Goal: Task Accomplishment & Management: Use online tool/utility

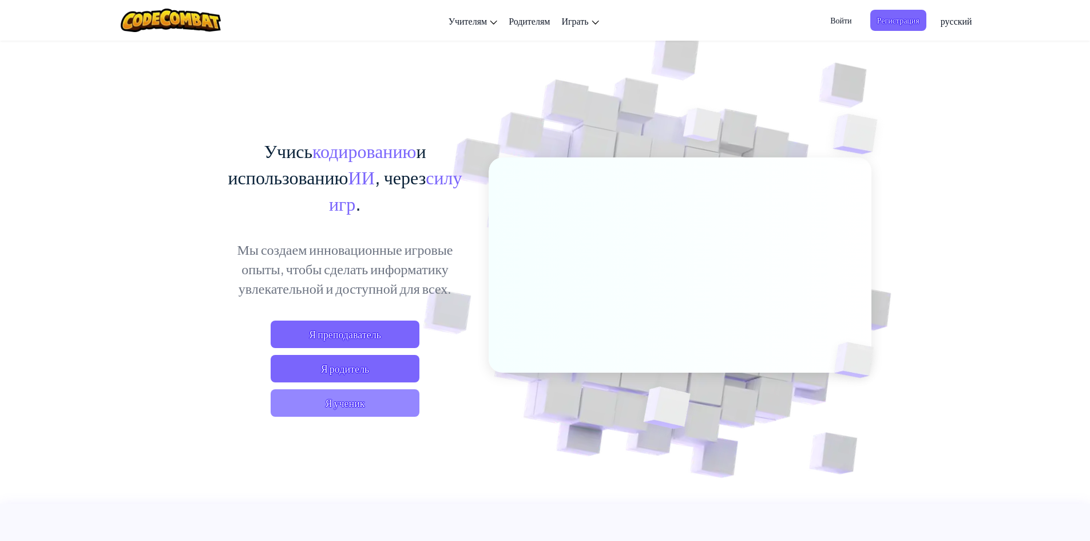
click at [353, 407] on span "Я ученик" at bounding box center [345, 402] width 149 height 27
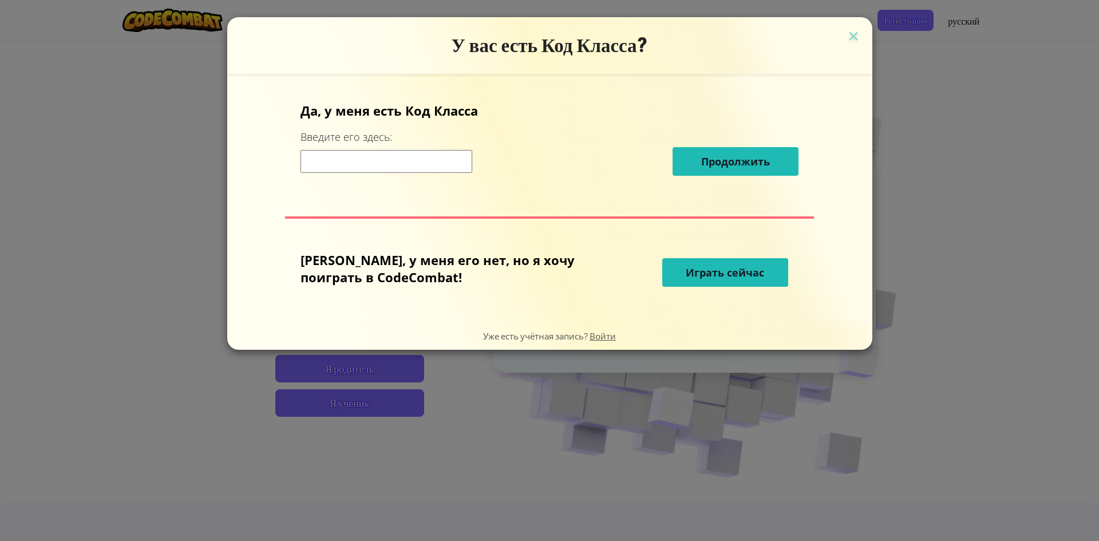
click at [435, 155] on input at bounding box center [386, 161] width 172 height 23
drag, startPoint x: 415, startPoint y: 259, endPoint x: 501, endPoint y: 252, distance: 86.1
click at [498, 255] on p "[PERSON_NAME], у меня его нет, но я хочу поиграть в CodeCombat!" at bounding box center [447, 268] width 294 height 34
click at [461, 284] on p "[PERSON_NAME], у меня его нет, но я хочу поиграть в CodeCombat!" at bounding box center [447, 268] width 294 height 34
click at [711, 273] on span "Играть сейчас" at bounding box center [725, 273] width 78 height 14
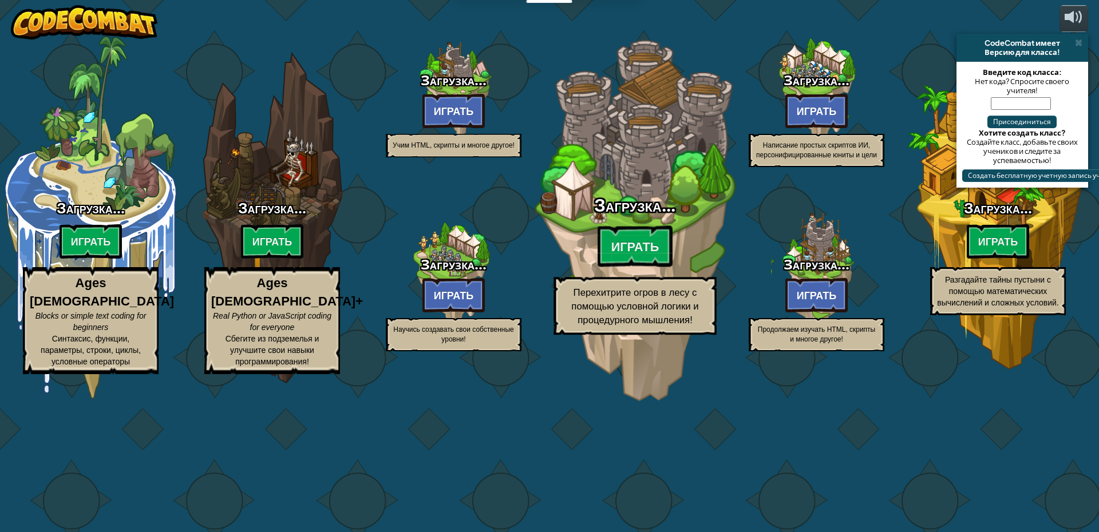
select select "ru"
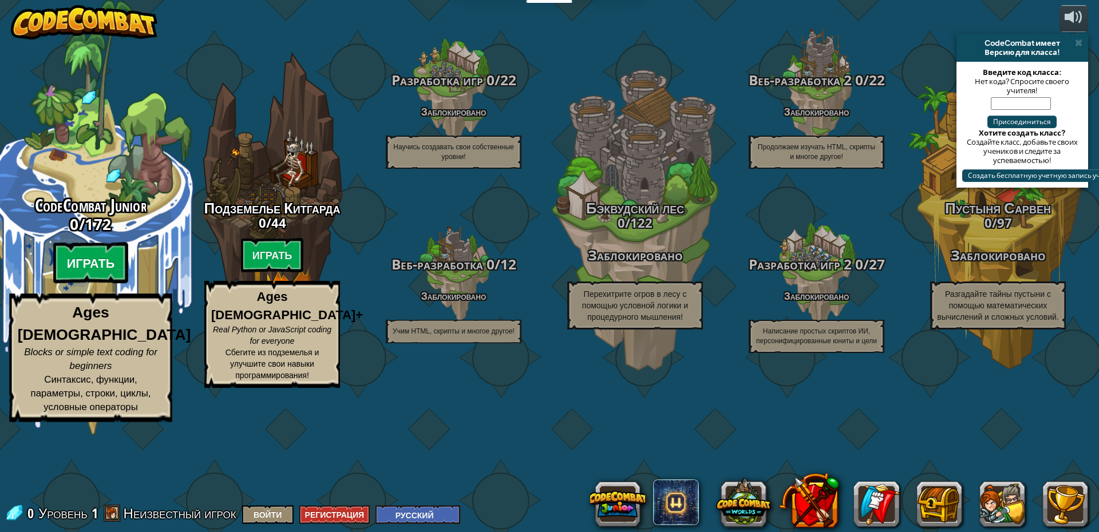
click at [93, 284] on btn "Играть" at bounding box center [91, 263] width 76 height 41
select select "ru"
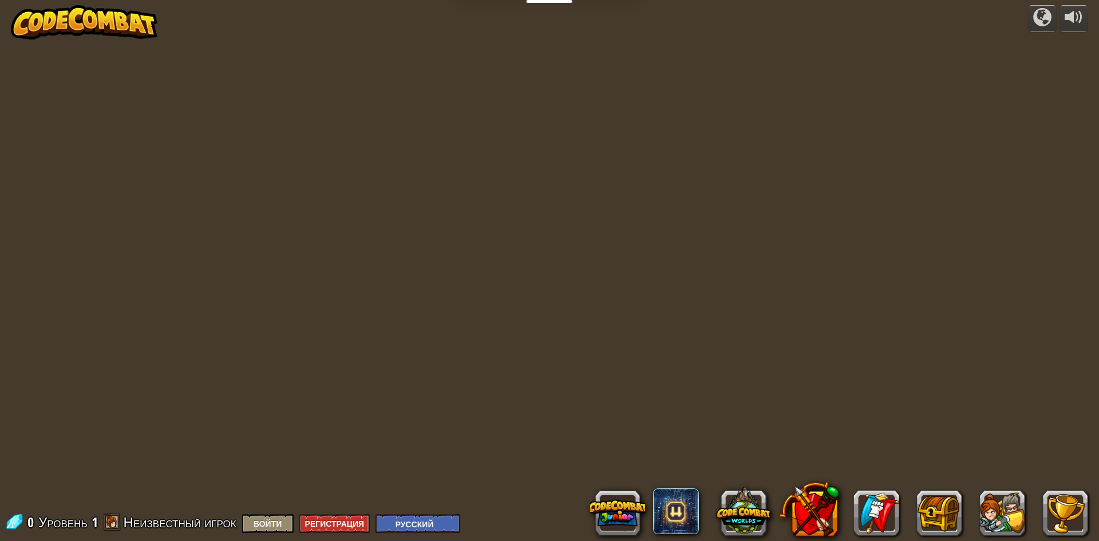
select select "ru"
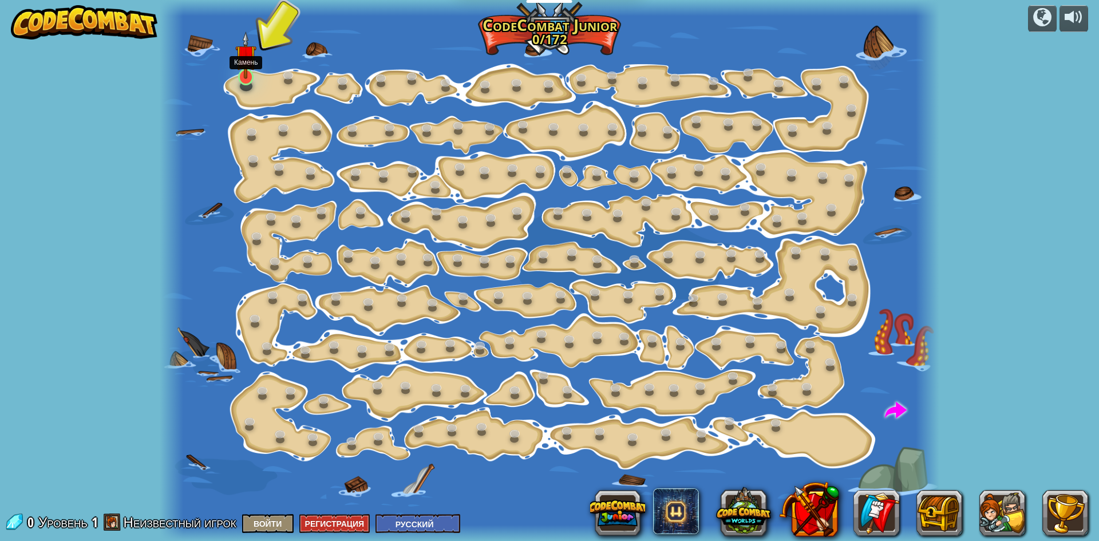
click at [251, 74] on img at bounding box center [245, 54] width 21 height 47
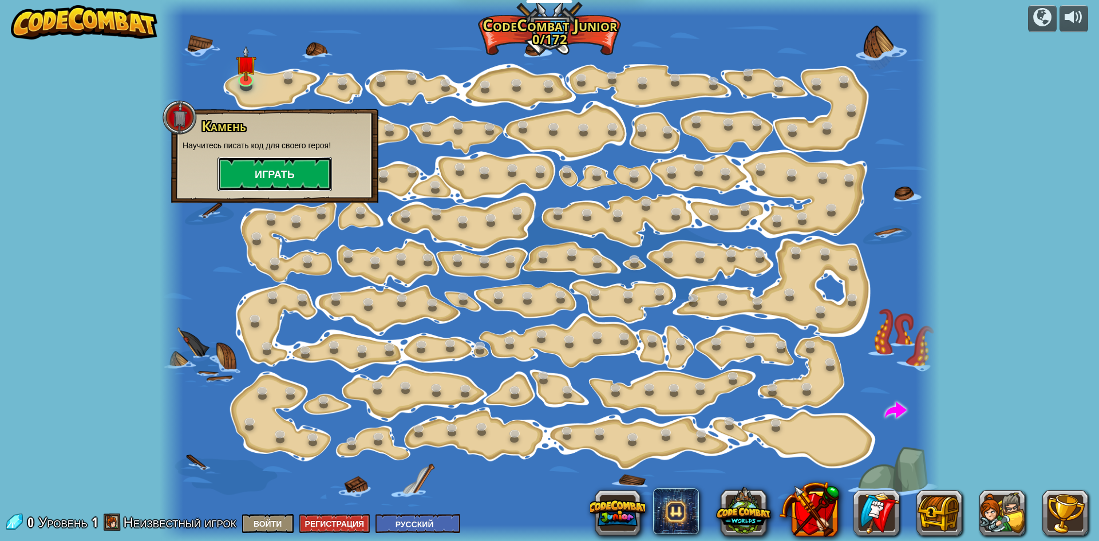
click at [267, 169] on button "Играть" at bounding box center [274, 174] width 114 height 34
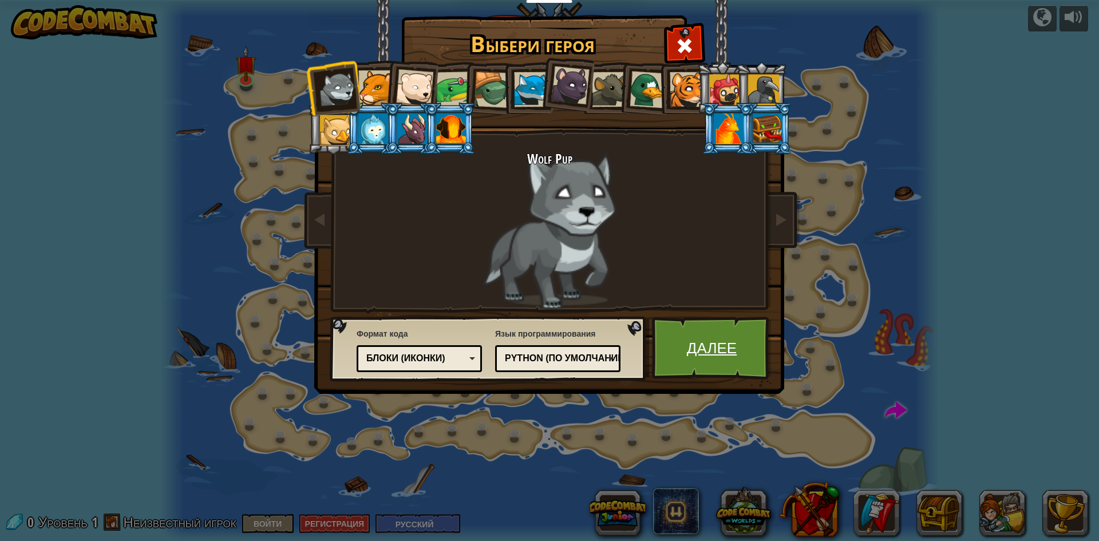
click at [723, 359] on link "Далее" at bounding box center [712, 347] width 120 height 63
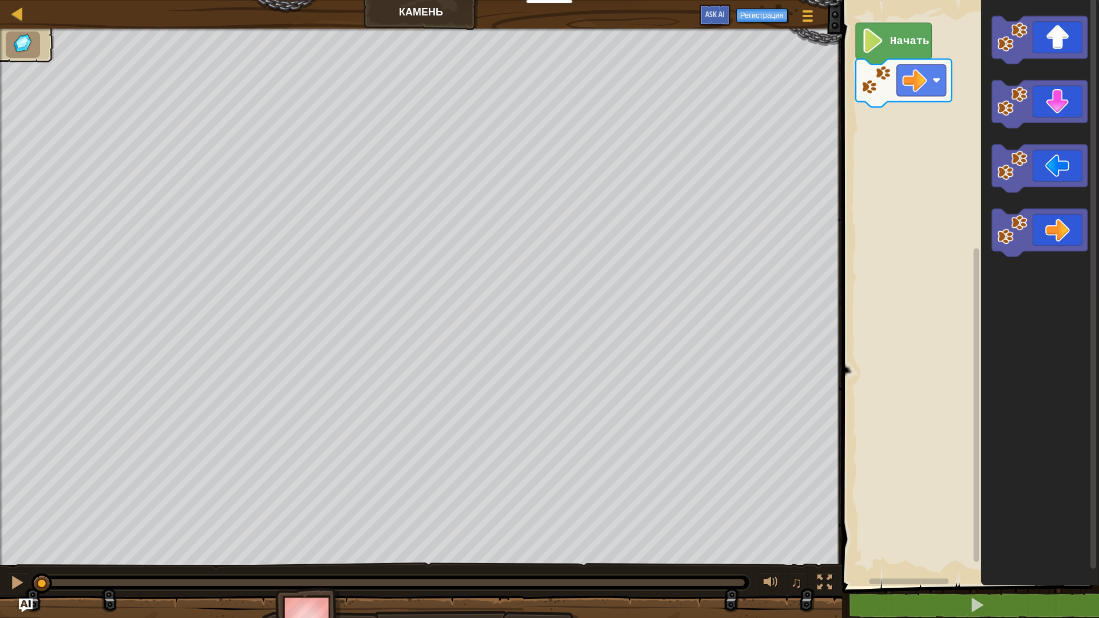
click at [914, 49] on icon "Рабочая область Blockly" at bounding box center [894, 44] width 76 height 42
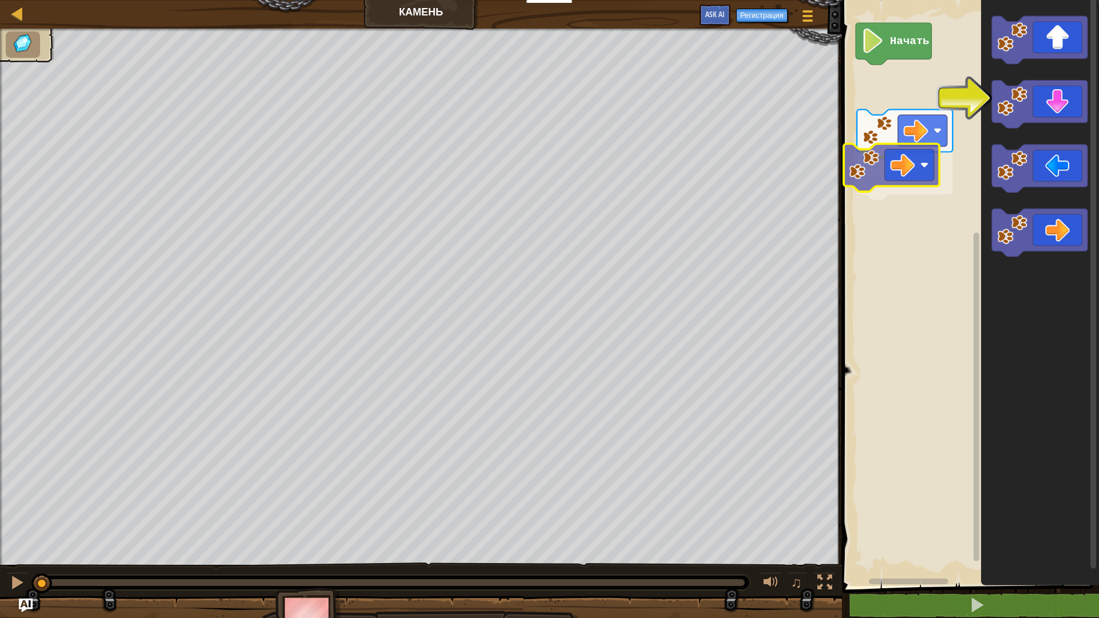
click at [877, 167] on div "Начать" at bounding box center [968, 290] width 260 height 592
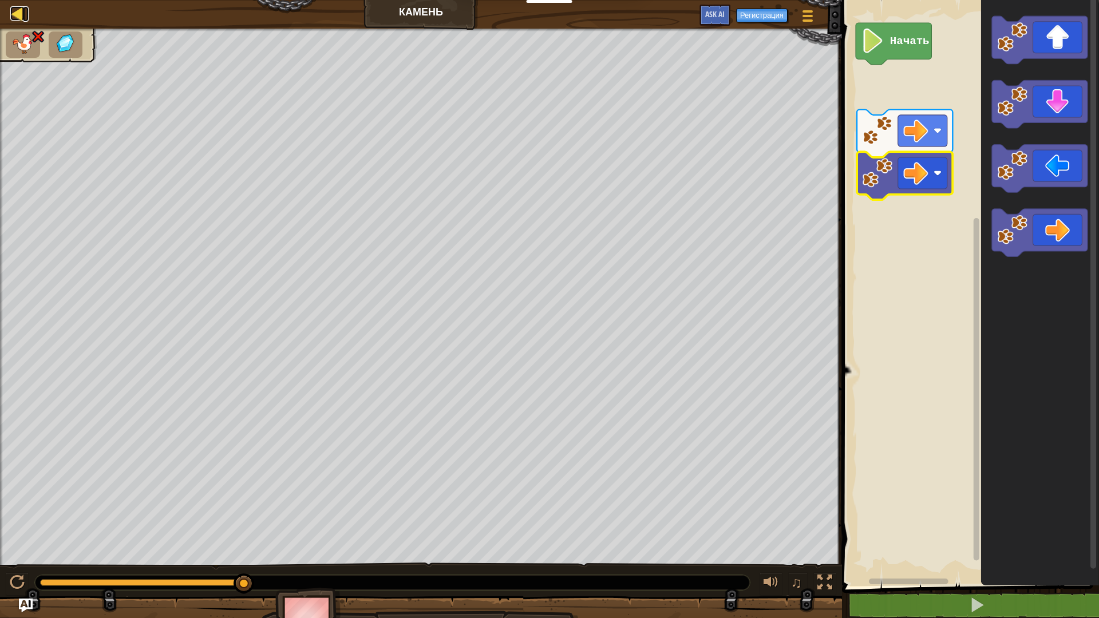
click at [17, 14] on div at bounding box center [17, 13] width 14 height 14
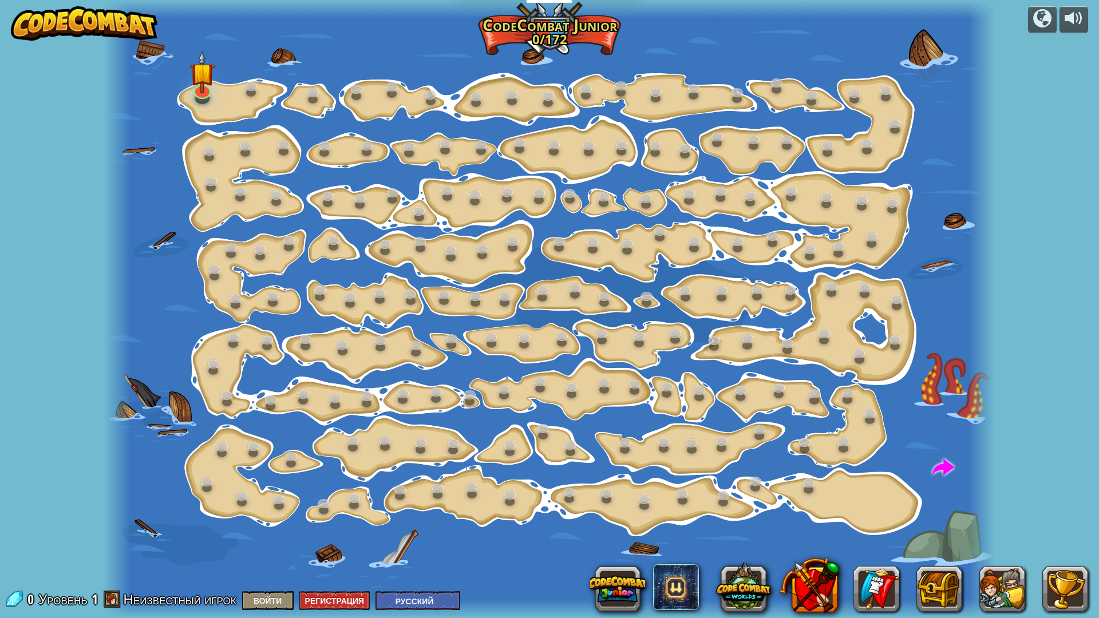
select select "ru"
click at [211, 92] on div "Изменение шага (Заблокировано) Измените аргументы шага. Действуй умно (Заблокир…" at bounding box center [549, 309] width 891 height 618
click at [203, 91] on link at bounding box center [200, 86] width 23 height 23
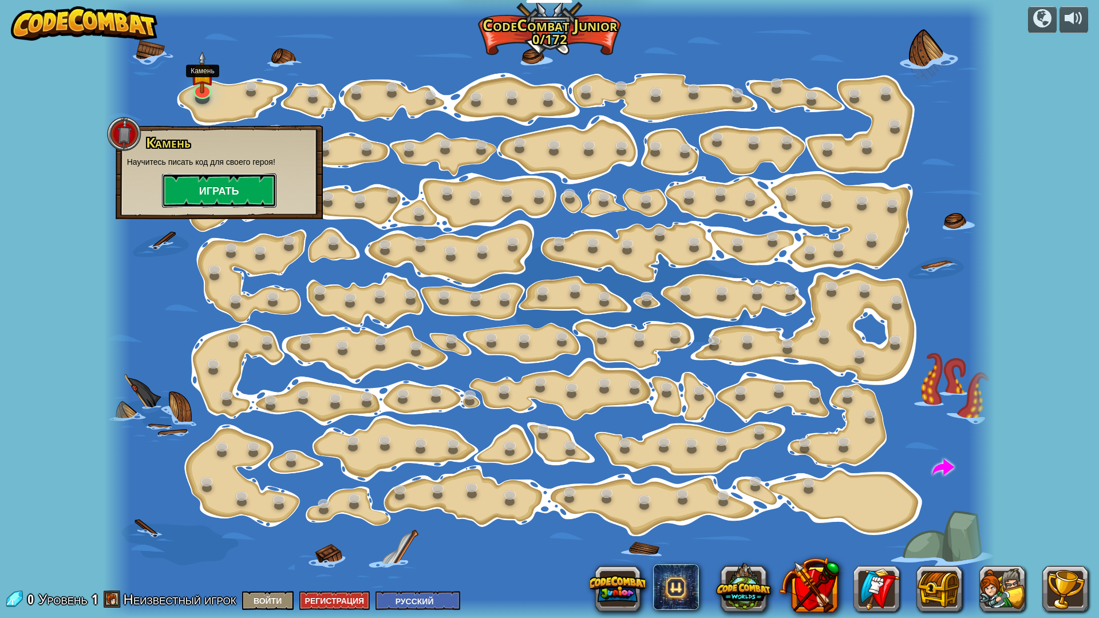
click at [244, 184] on button "Играть" at bounding box center [219, 190] width 114 height 34
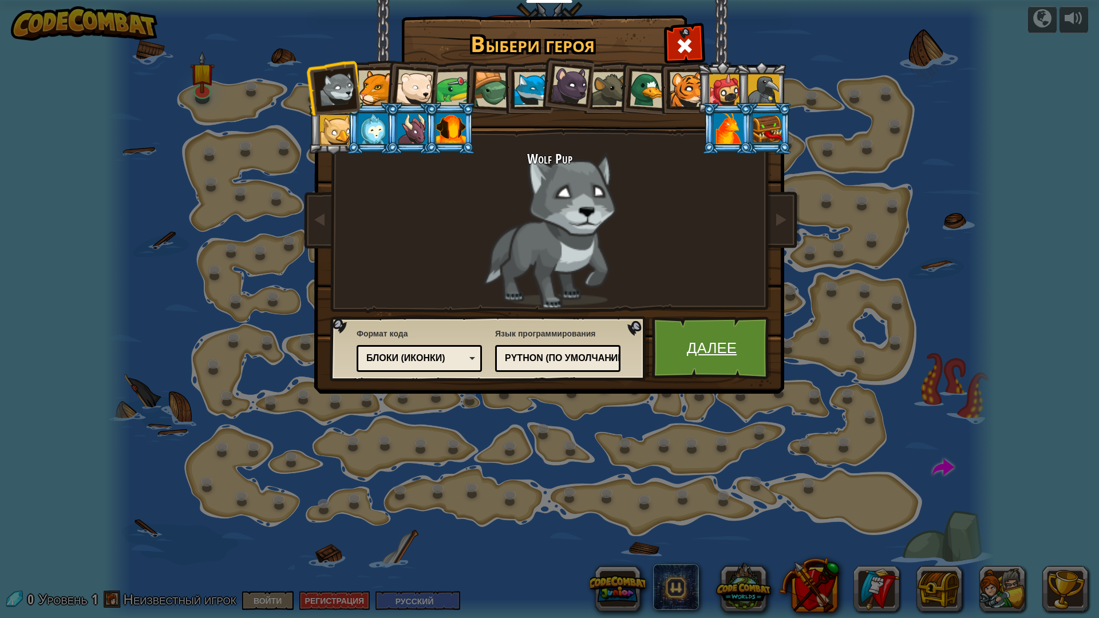
click at [728, 355] on link "Далее" at bounding box center [712, 347] width 120 height 63
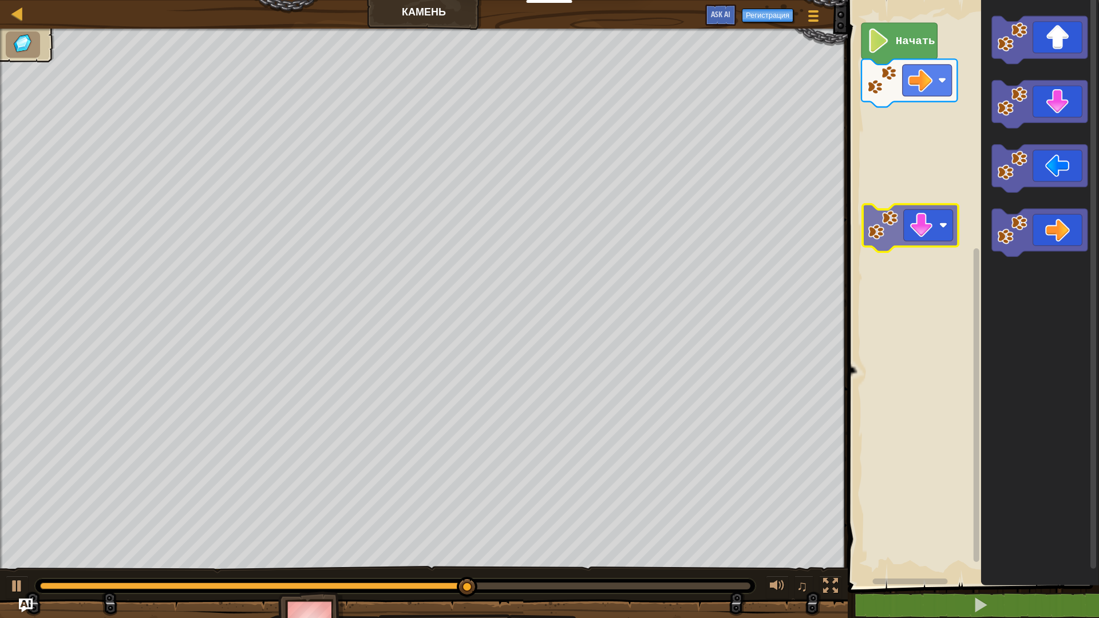
click at [931, 241] on div "Начать" at bounding box center [971, 290] width 255 height 592
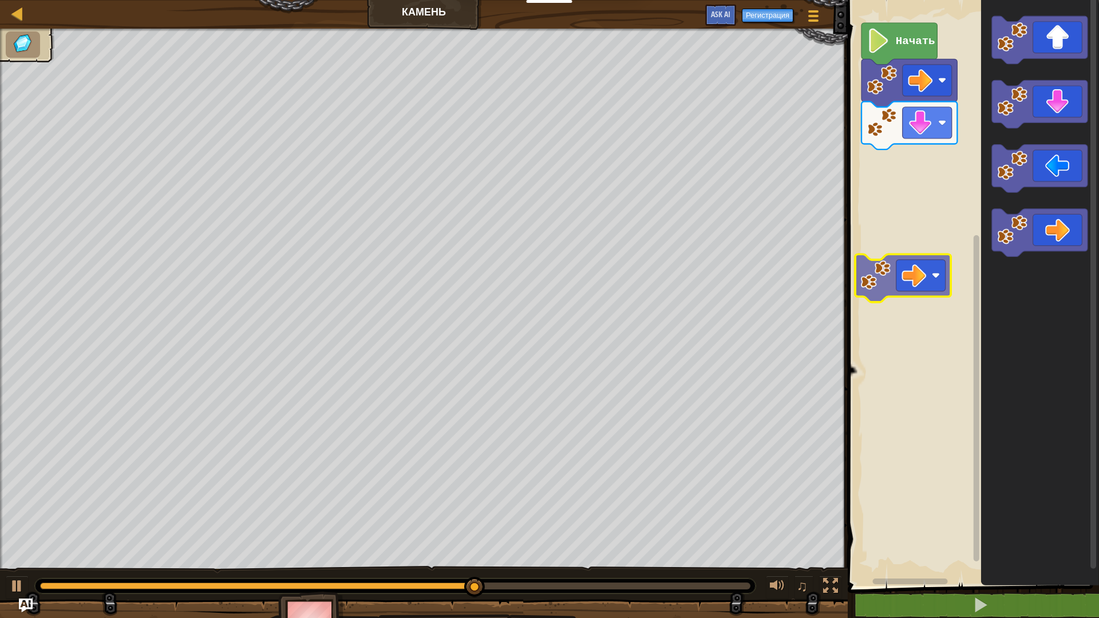
click at [923, 255] on div "Начать" at bounding box center [971, 290] width 255 height 592
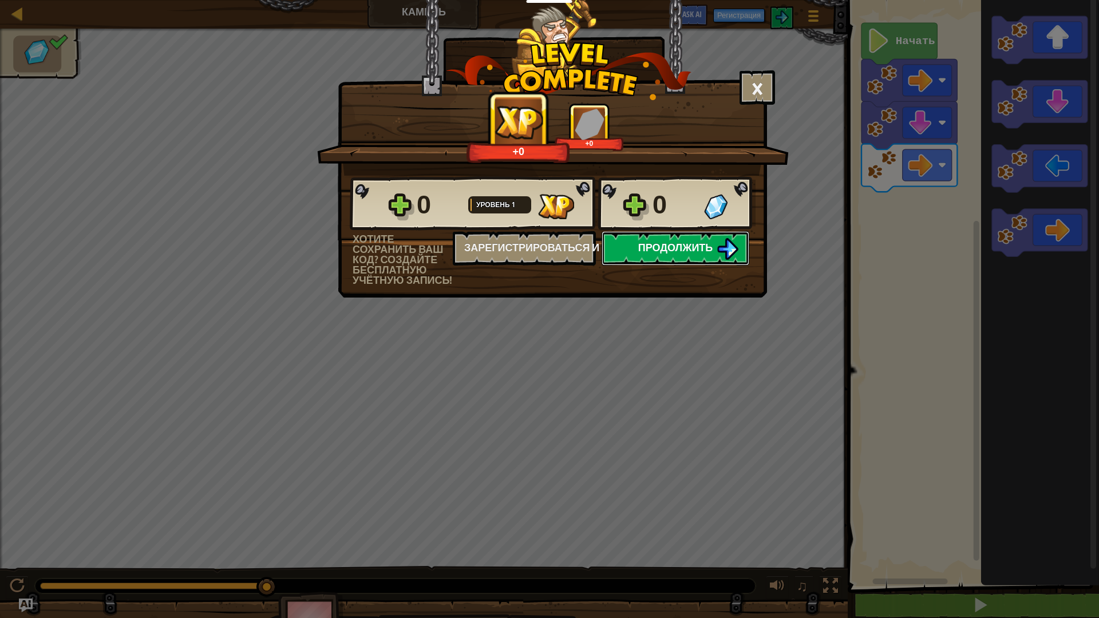
click at [715, 254] on button "Продолжить" at bounding box center [675, 248] width 148 height 34
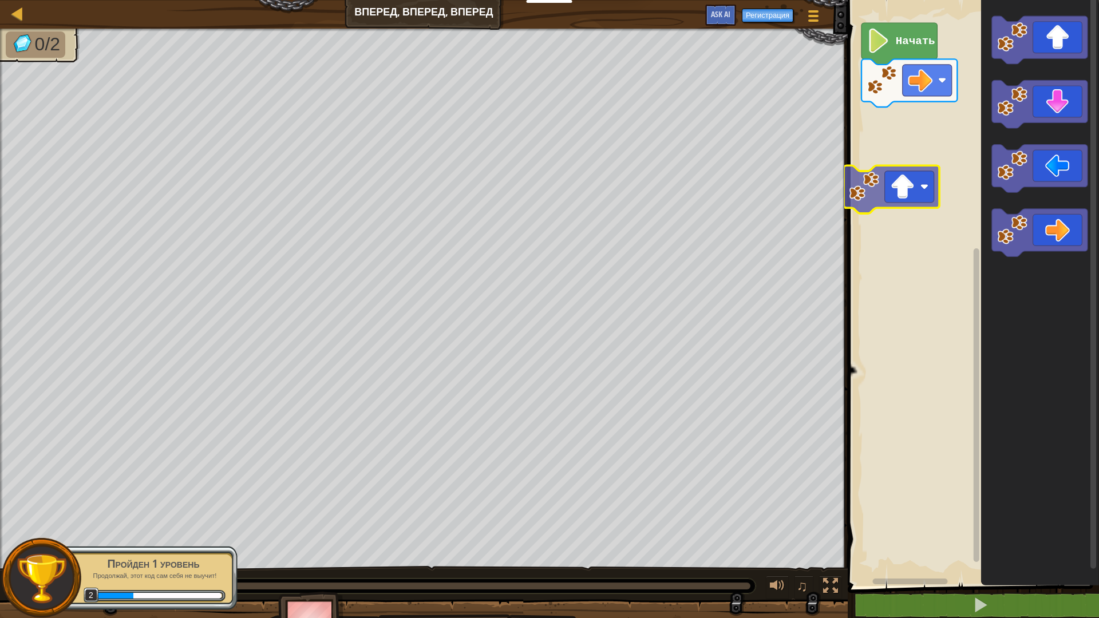
click at [914, 196] on div "Начать" at bounding box center [971, 290] width 255 height 592
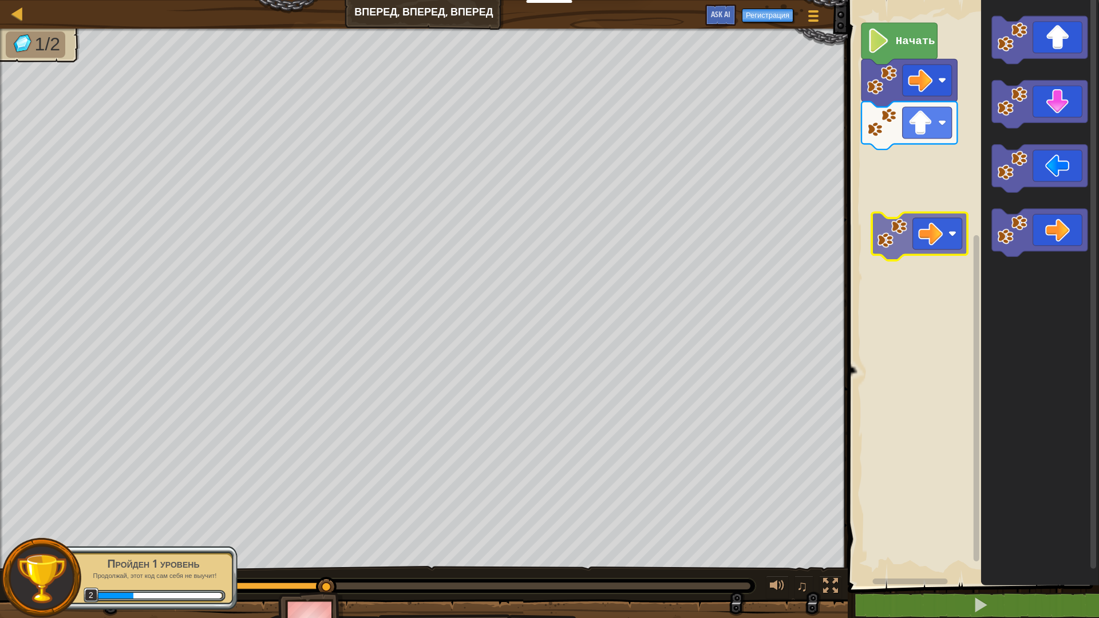
click at [930, 229] on div "Начать" at bounding box center [971, 290] width 255 height 592
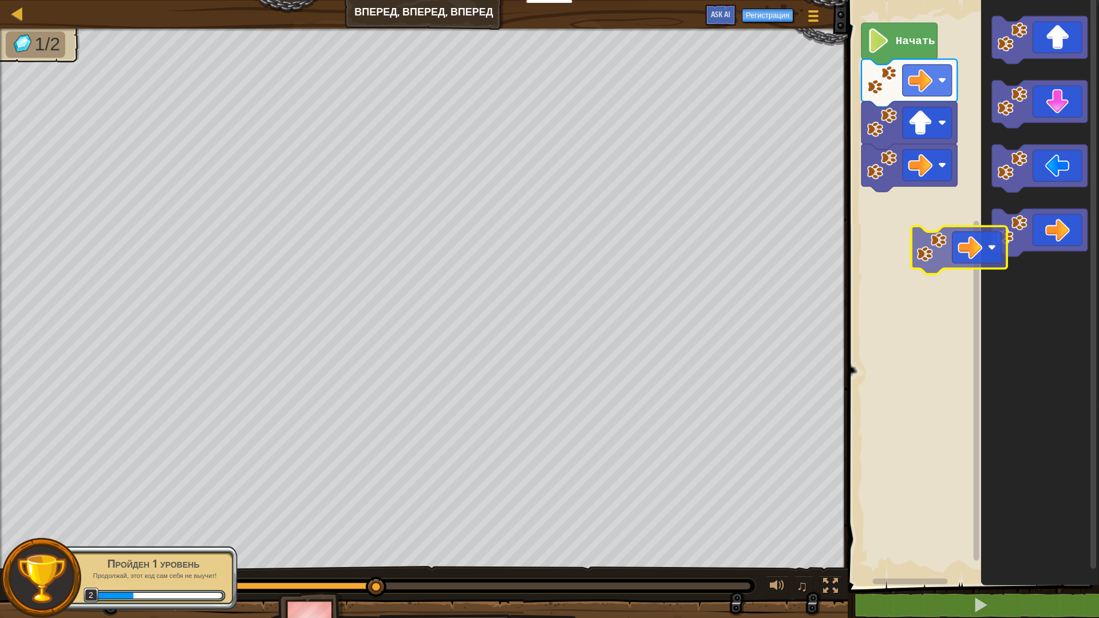
click at [950, 262] on div "Начать" at bounding box center [971, 290] width 255 height 592
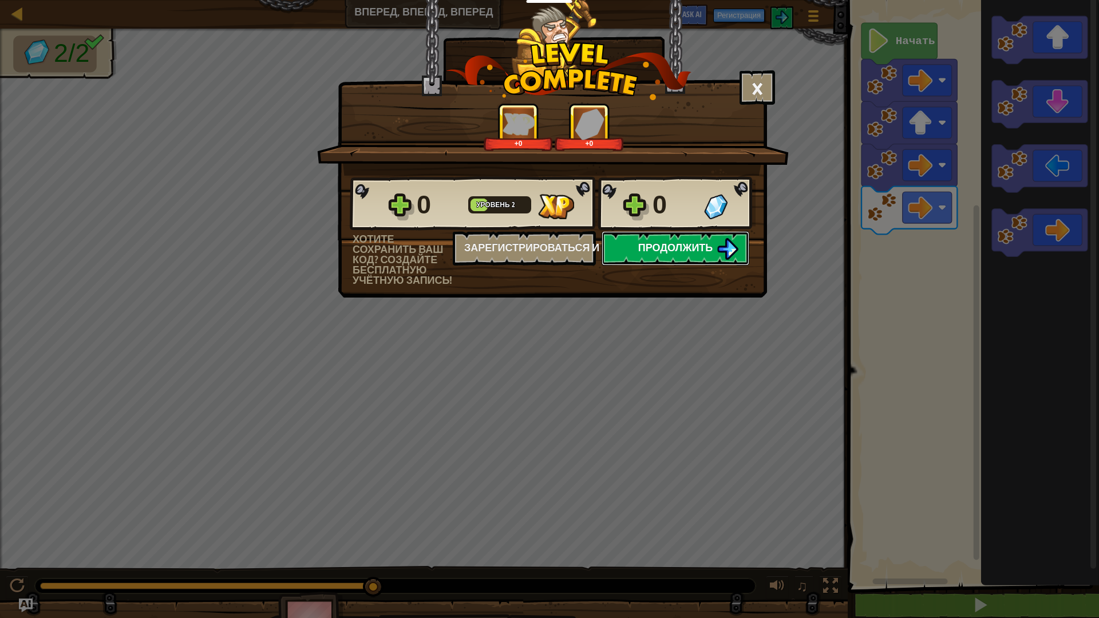
click at [683, 254] on span "Продолжить" at bounding box center [675, 247] width 75 height 14
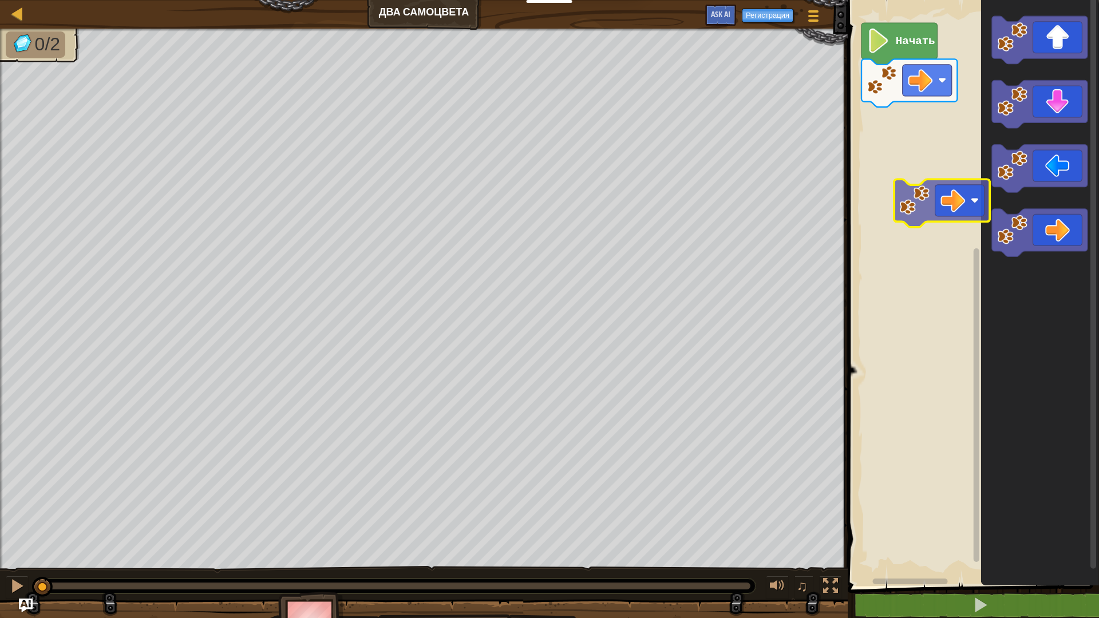
click at [940, 204] on div "Начать" at bounding box center [971, 290] width 255 height 592
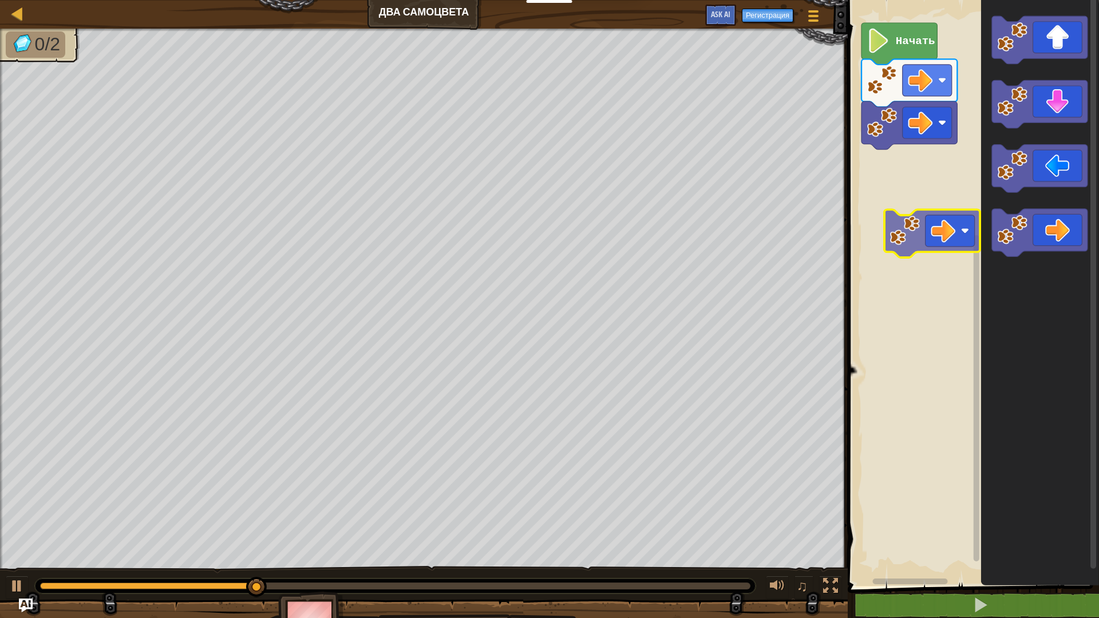
click at [939, 237] on div "Начать" at bounding box center [971, 290] width 255 height 592
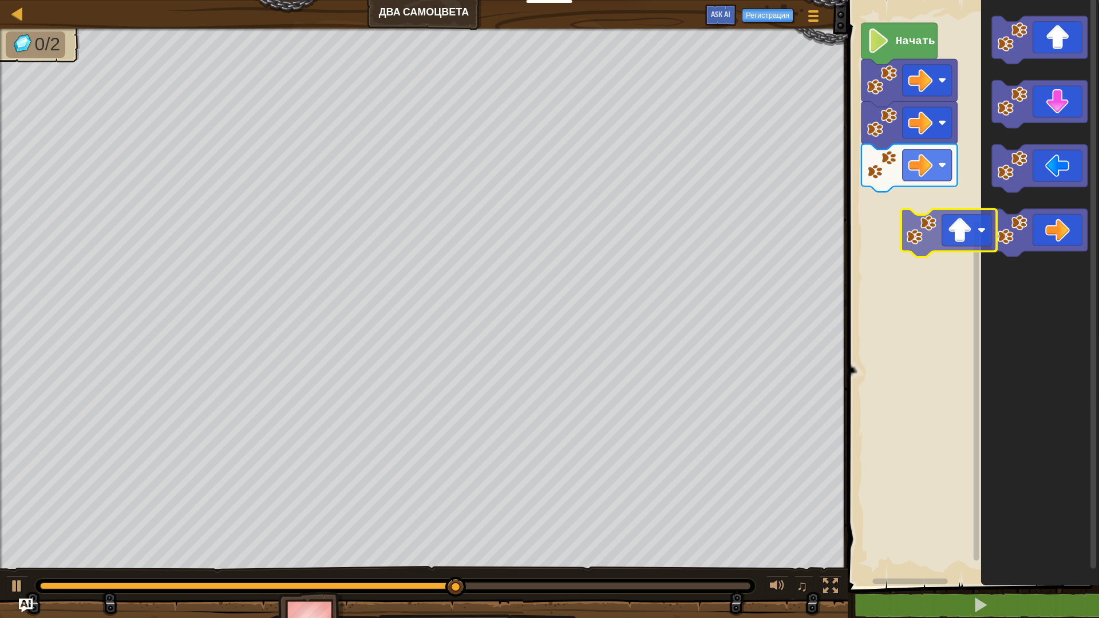
click at [948, 250] on div "Начать" at bounding box center [971, 290] width 255 height 592
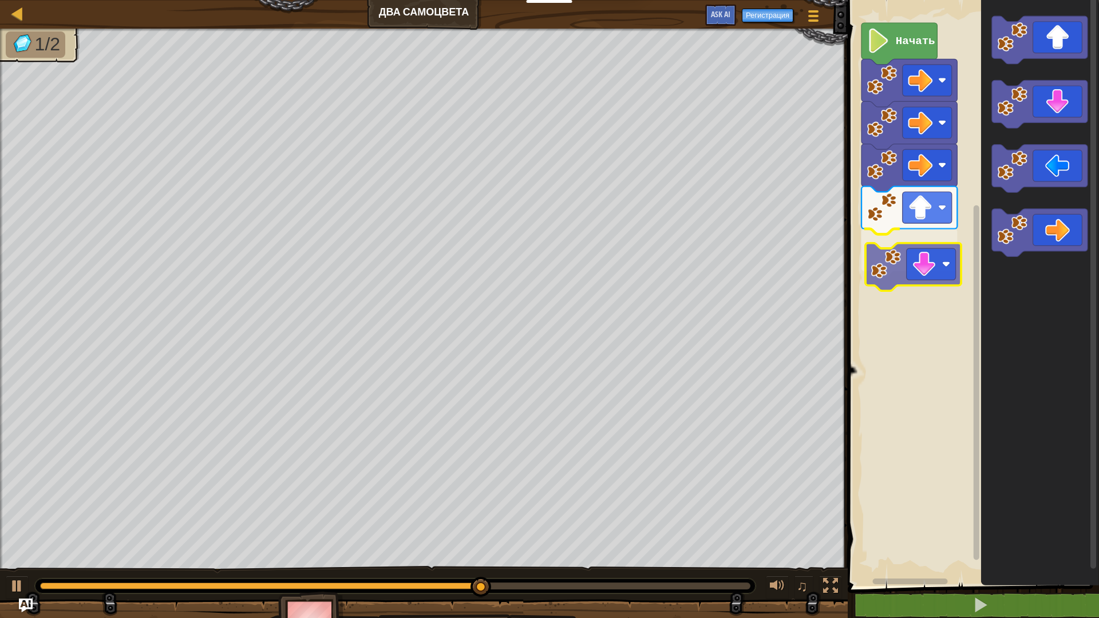
click at [927, 281] on div "Начать" at bounding box center [971, 290] width 255 height 592
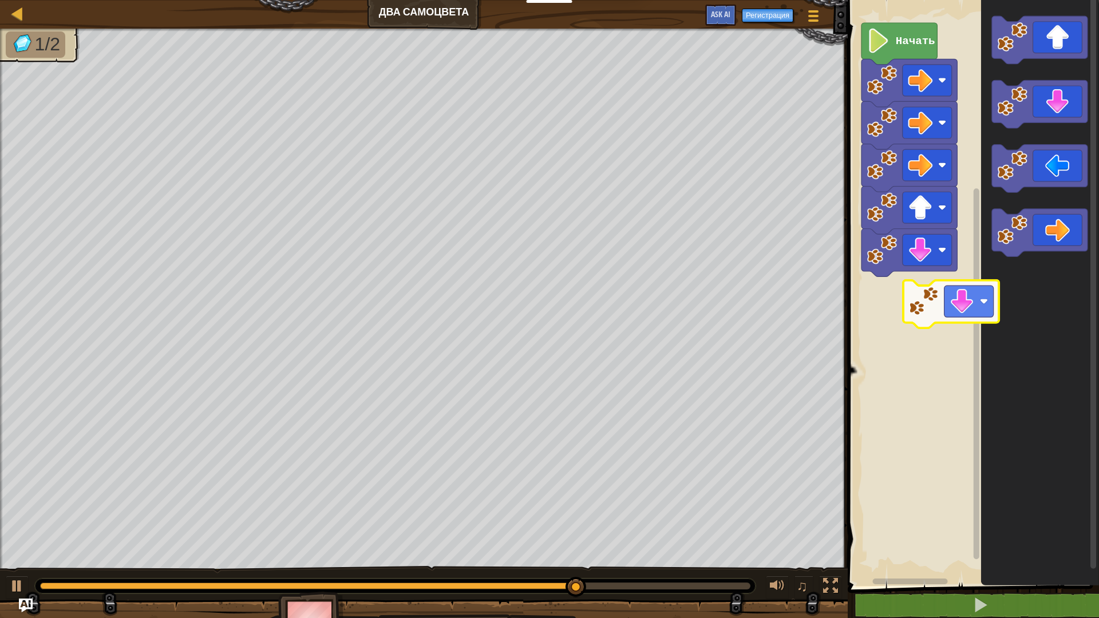
click at [964, 319] on div "Начать" at bounding box center [971, 290] width 255 height 592
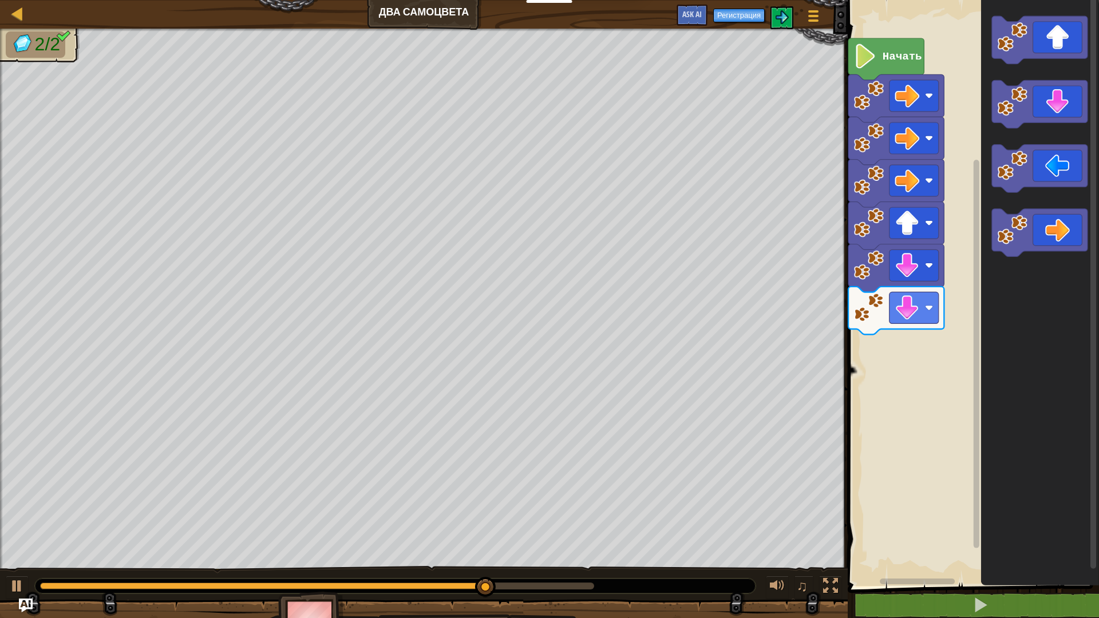
click at [949, 336] on rect "Рабочая область Blockly" at bounding box center [971, 290] width 255 height 592
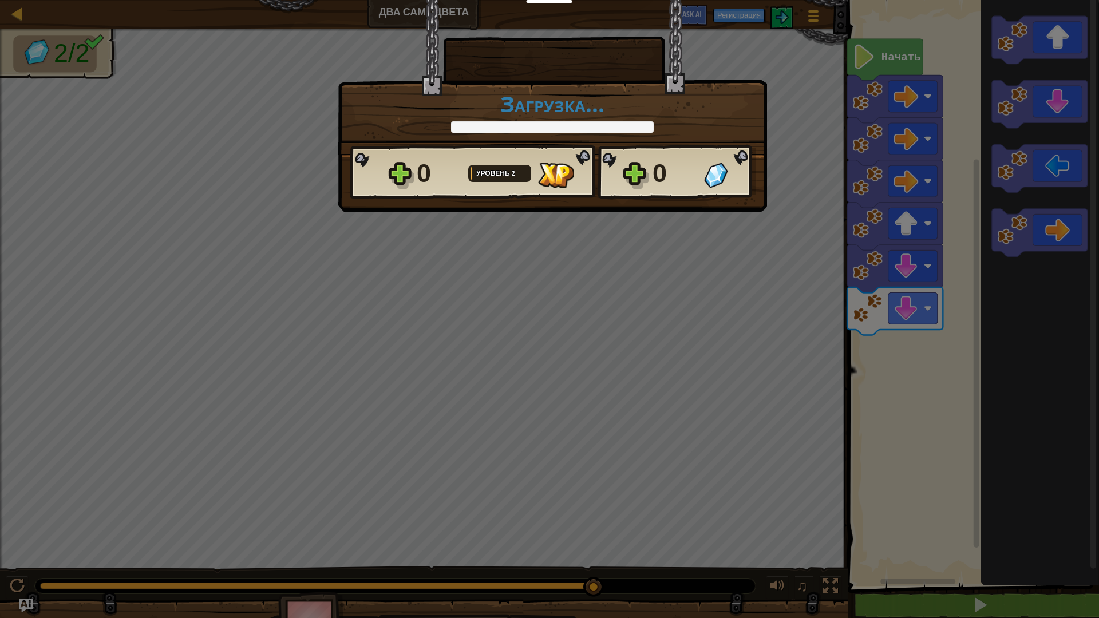
drag, startPoint x: 930, startPoint y: 346, endPoint x: 957, endPoint y: 350, distance: 26.6
click at [957, 1] on body "Учителям Создать бесплатный аккаунт Решения для школ и округов Превью Учительск…" at bounding box center [549, 0] width 1099 height 1
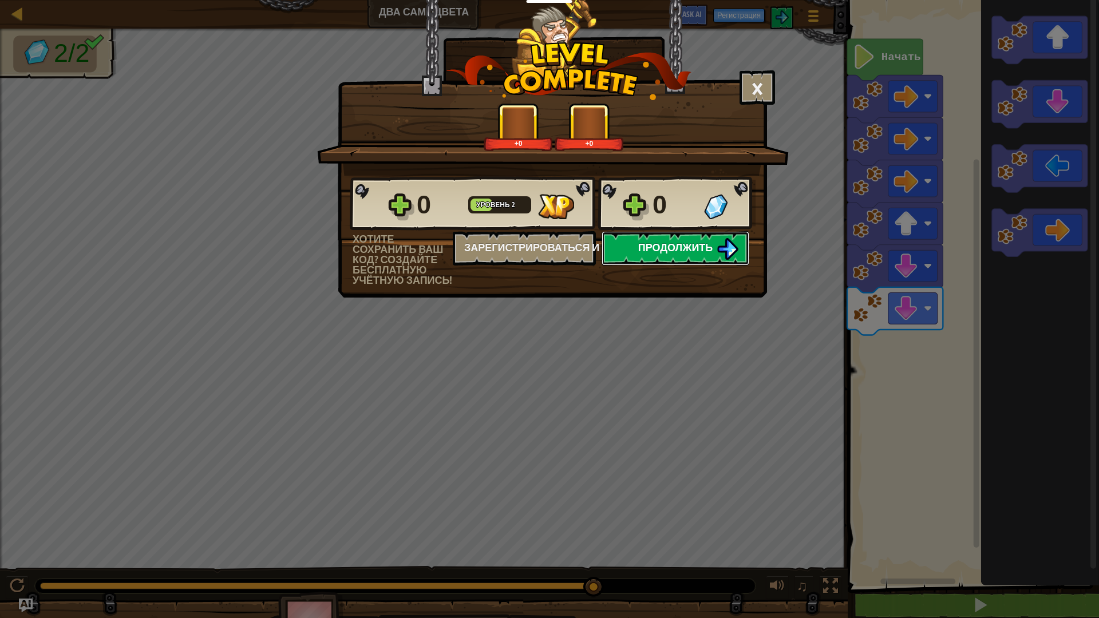
click at [679, 244] on span "Продолжить" at bounding box center [675, 247] width 75 height 14
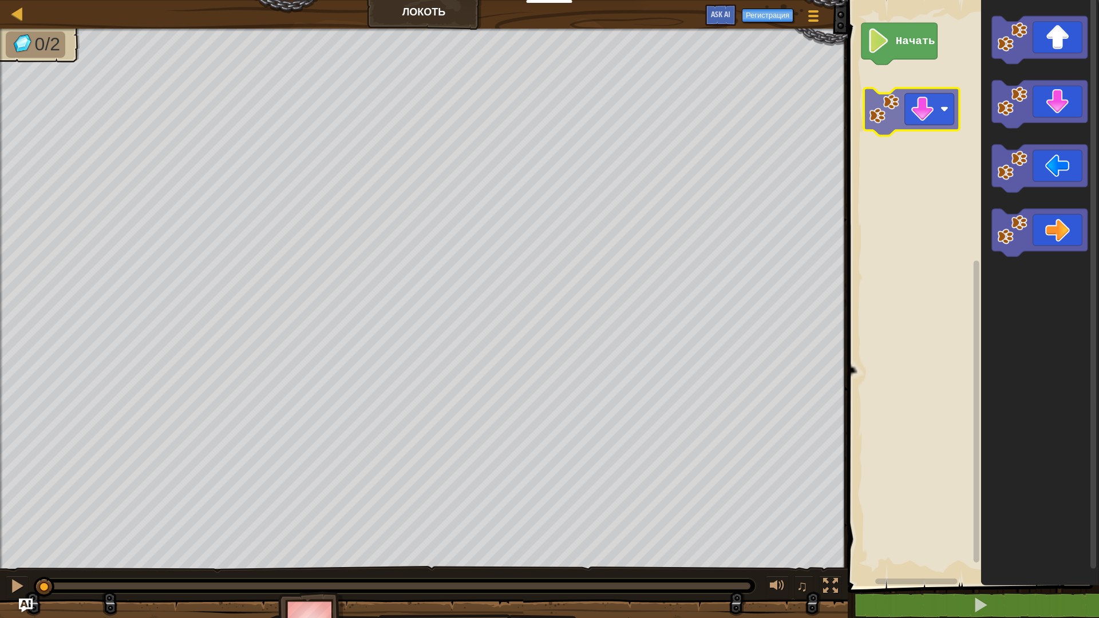
click at [916, 124] on div "Начать" at bounding box center [971, 290] width 255 height 592
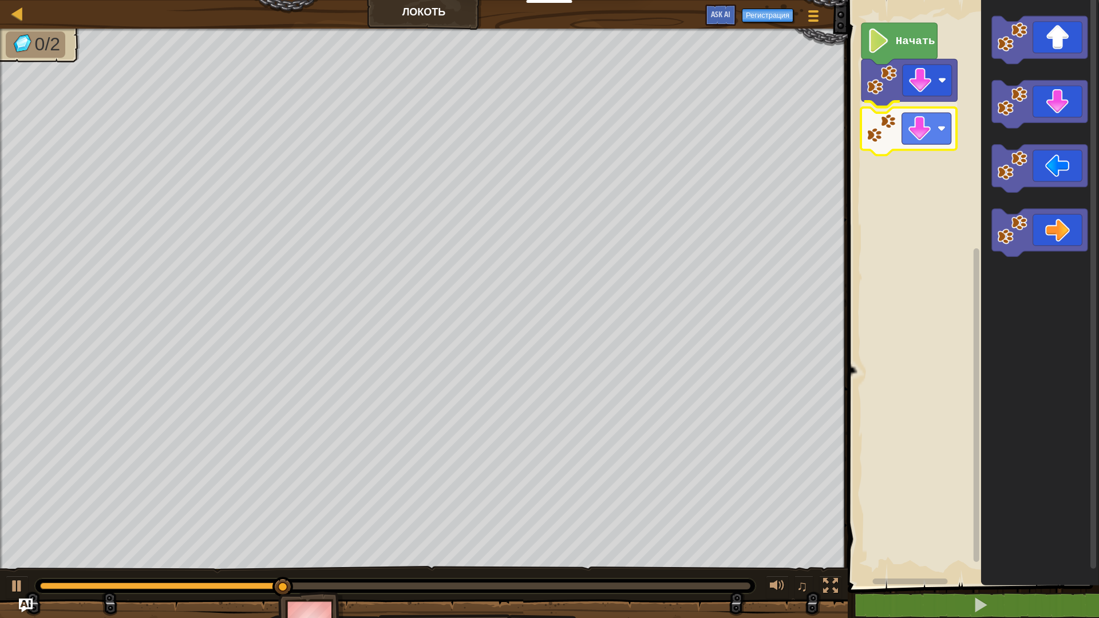
click at [926, 135] on div "Начать" at bounding box center [971, 290] width 255 height 592
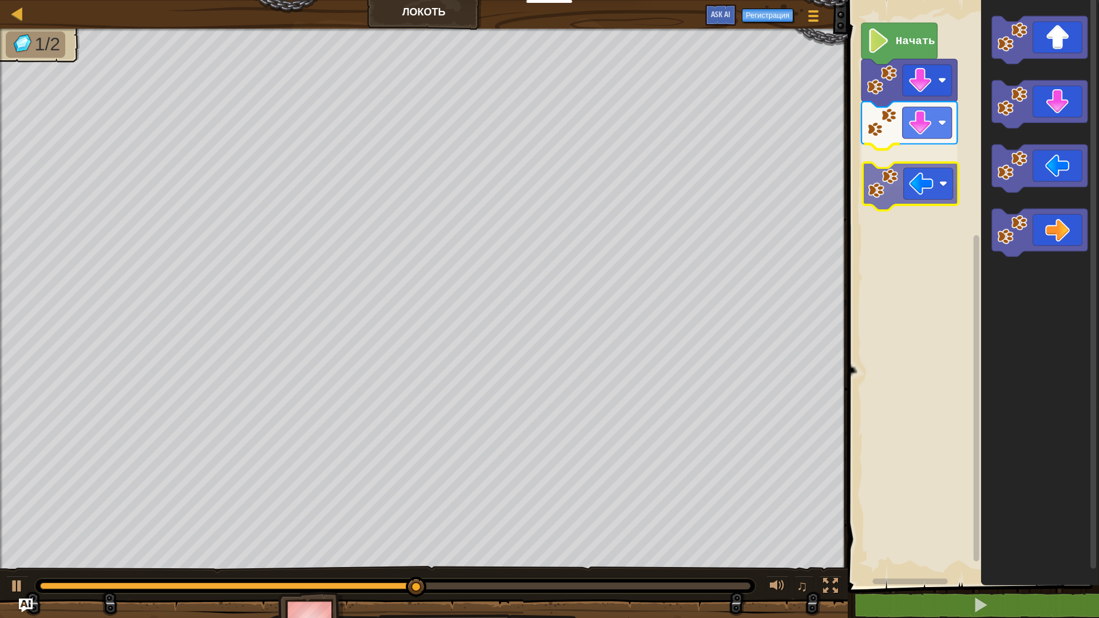
click at [922, 185] on div "Начать" at bounding box center [971, 290] width 255 height 592
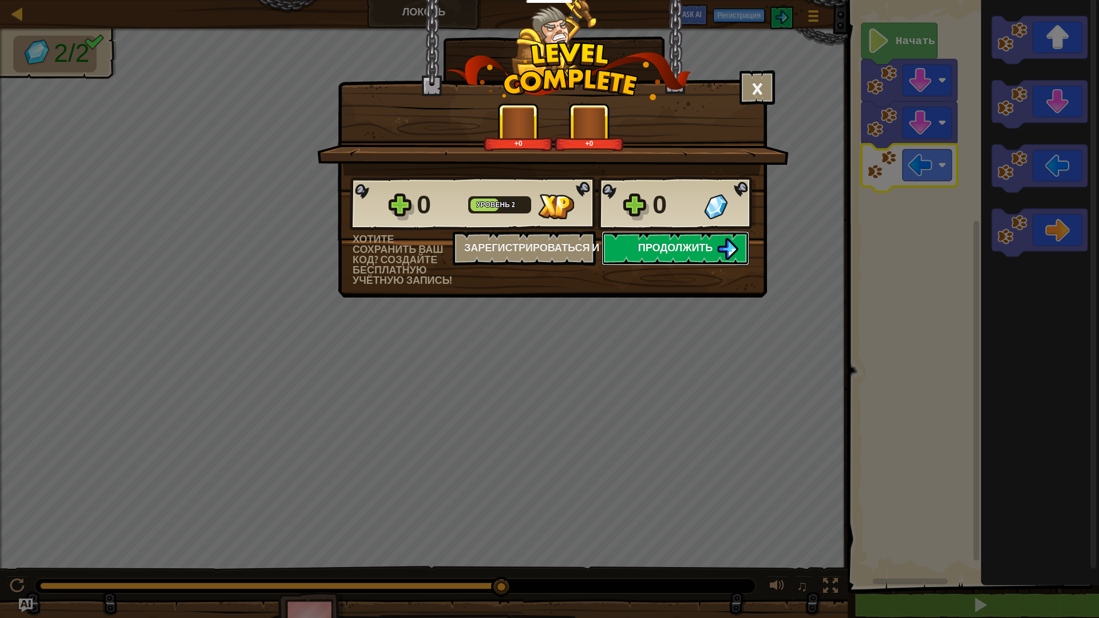
click at [695, 254] on span "Продолжить" at bounding box center [675, 247] width 75 height 14
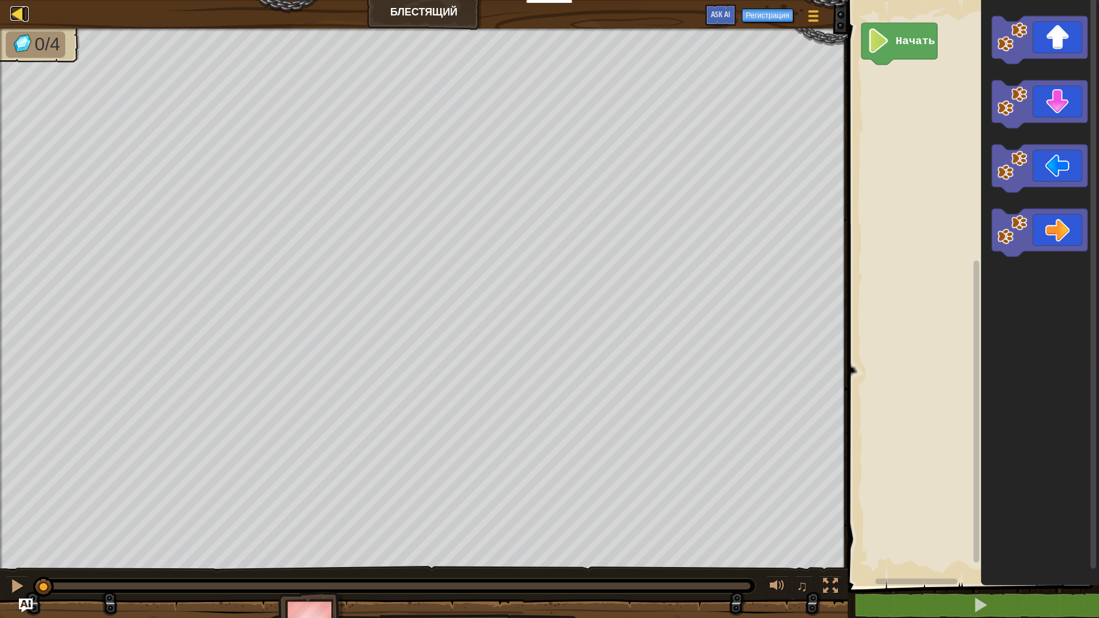
click at [25, 17] on link "Карта" at bounding box center [26, 13] width 6 height 15
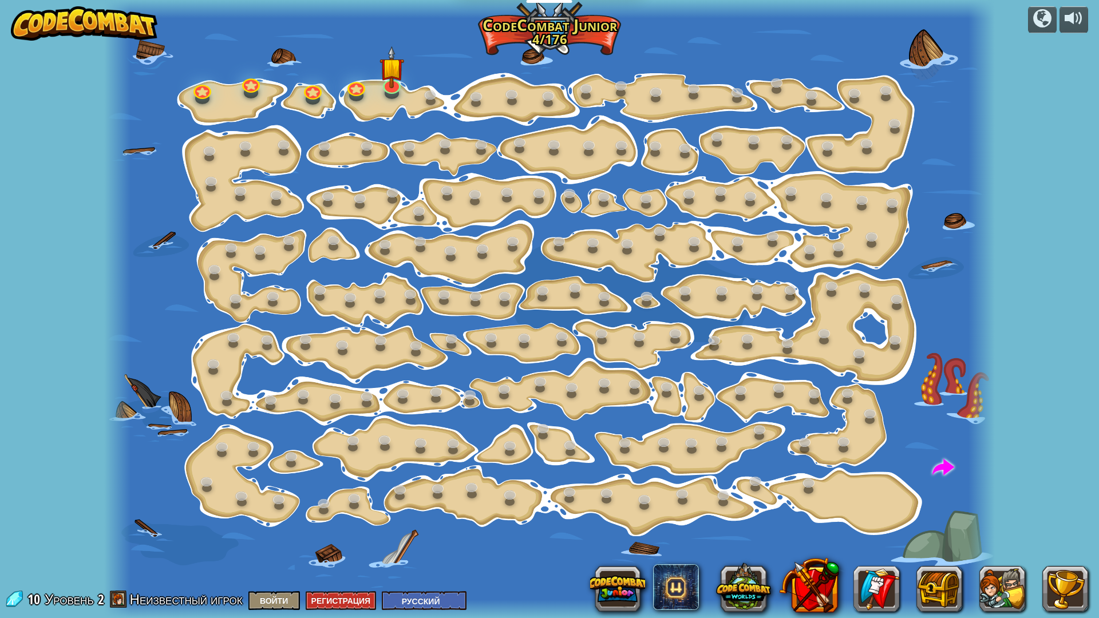
select select "ru"
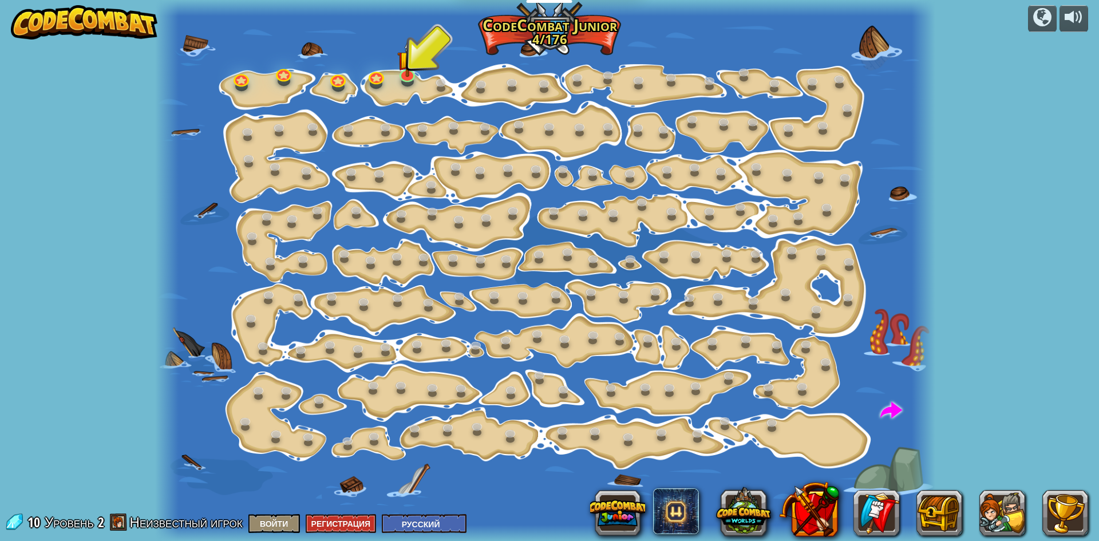
click at [58, 27] on img at bounding box center [84, 22] width 146 height 34
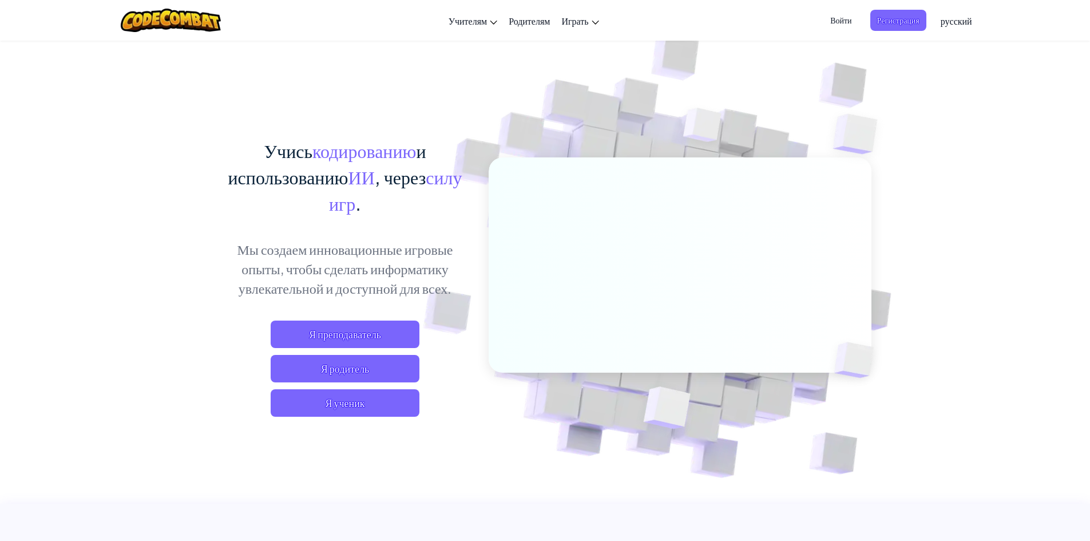
select select "ru"
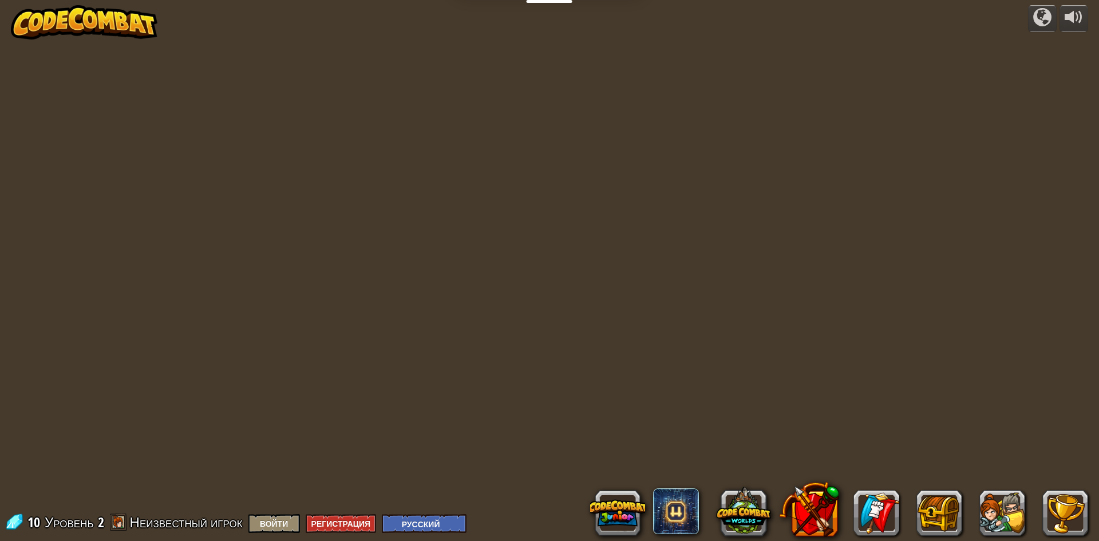
select select "ru"
